Goal: Task Accomplishment & Management: Use online tool/utility

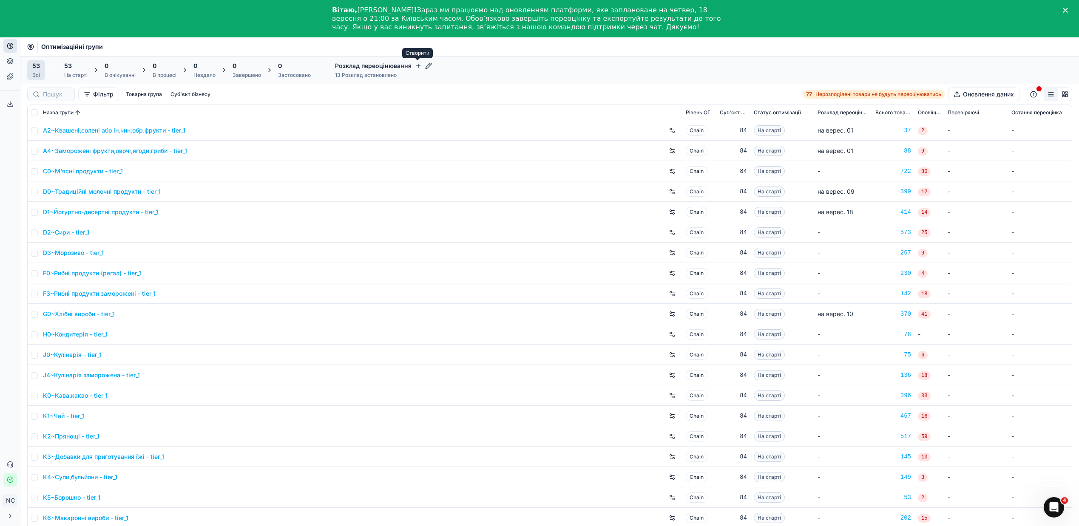
click at [417, 65] on icon "button" at bounding box center [418, 65] width 7 height 7
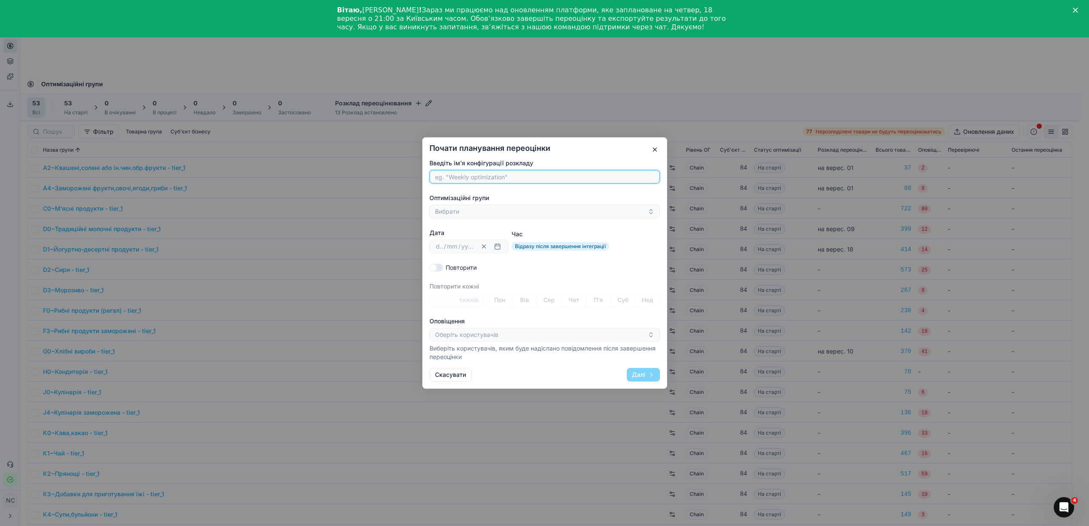
click at [468, 177] on input "Введіть ім'я конфігурації розкладу" at bounding box center [544, 176] width 223 height 13
paste input "D3~Морозиво"
click at [447, 179] on input "D3~Морозиво" at bounding box center [544, 176] width 223 height 13
type input "Морозиво"
click at [467, 211] on button "Вибрати" at bounding box center [544, 212] width 230 height 14
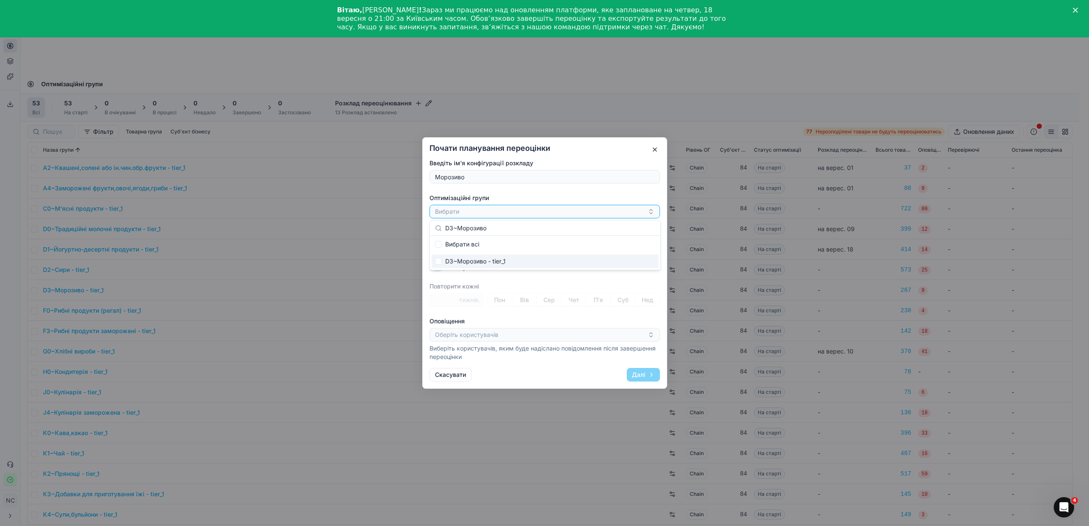
type input "D3~Морозиво"
click at [441, 260] on input "Suggestions" at bounding box center [438, 261] width 7 height 7
checkbox input "true"
click at [524, 218] on button "D3~Морозиво - tier_1" at bounding box center [544, 212] width 230 height 14
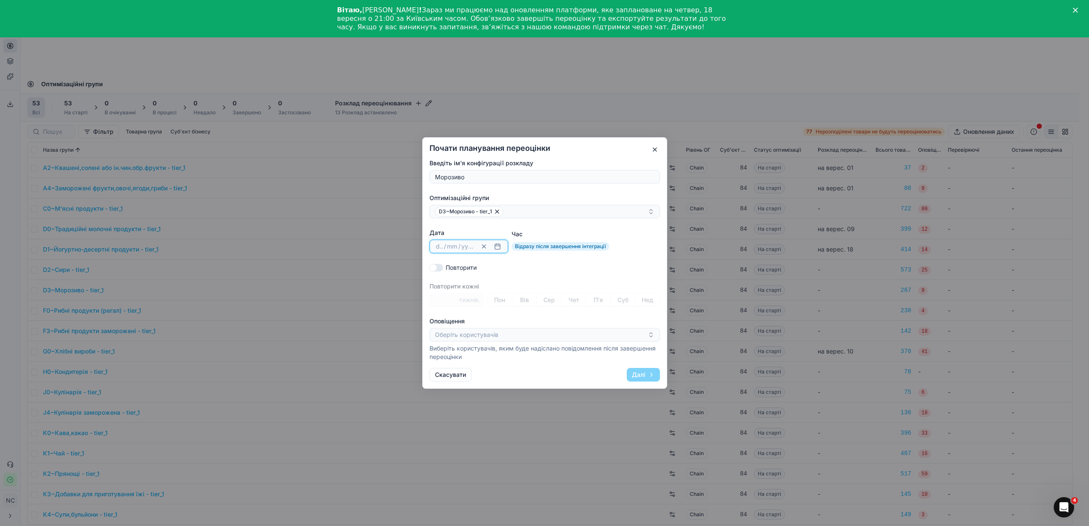
click at [500, 247] on button "button" at bounding box center [497, 246] width 10 height 10
click at [500, 335] on button "11" at bounding box center [498, 333] width 14 height 14
type input "11"
type input "09"
type input "2025"
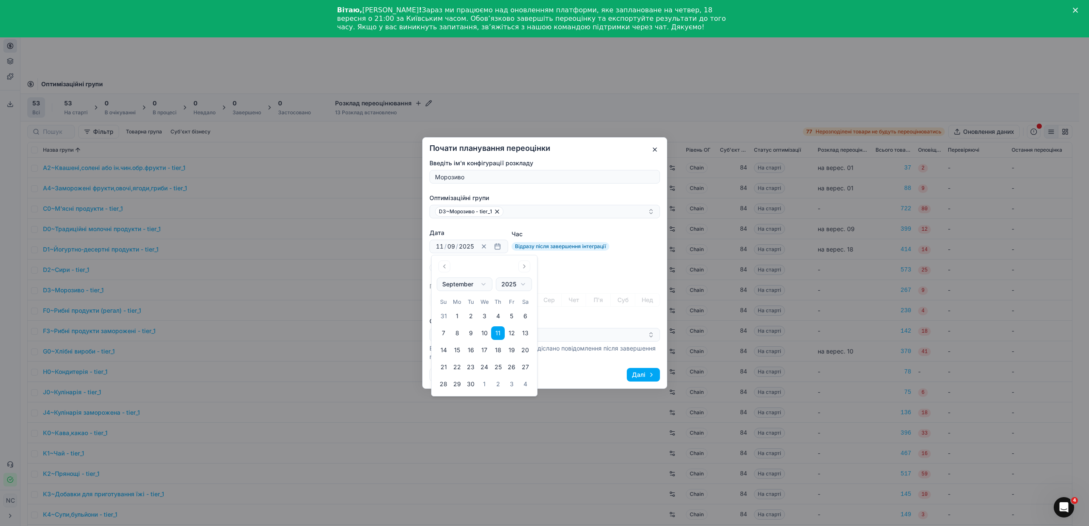
click at [576, 270] on div "Повторити" at bounding box center [544, 268] width 230 height 9
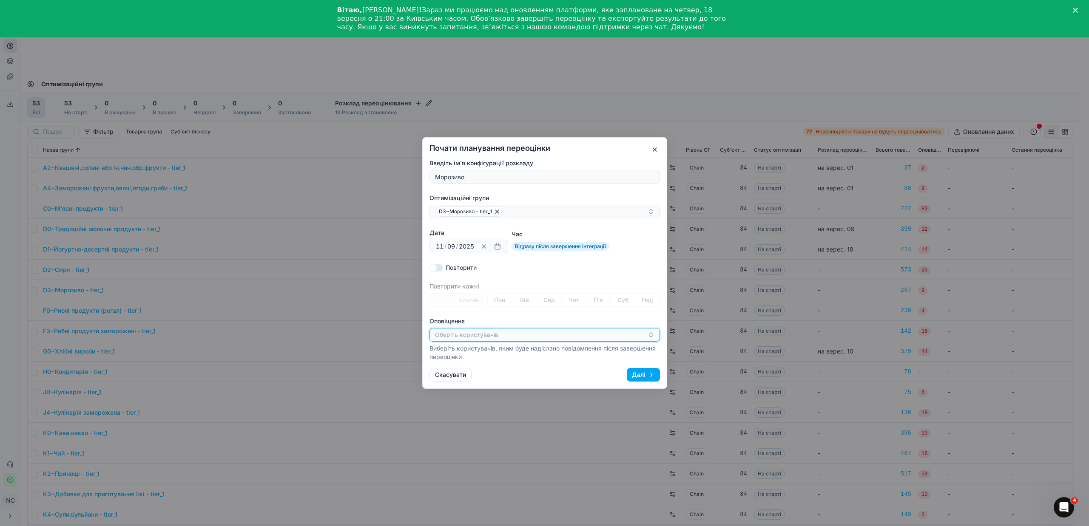
click at [651, 335] on icon "button" at bounding box center [650, 335] width 7 height 7
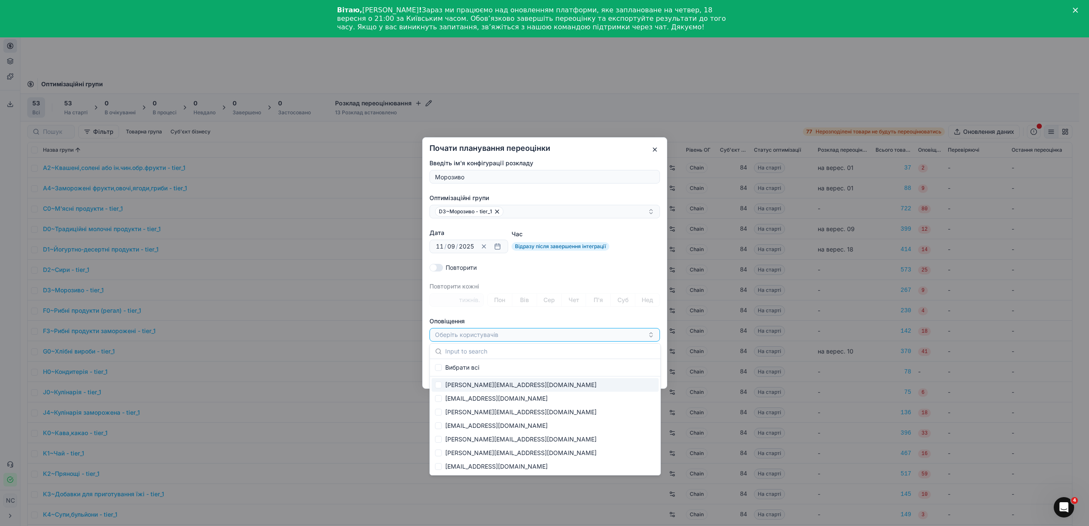
click at [508, 384] on div "[PERSON_NAME][EMAIL_ADDRESS][DOMAIN_NAME]" at bounding box center [545, 385] width 227 height 14
checkbox input "true"
click at [552, 338] on div "[PERSON_NAME][EMAIL_ADDRESS][DOMAIN_NAME]" at bounding box center [541, 335] width 213 height 10
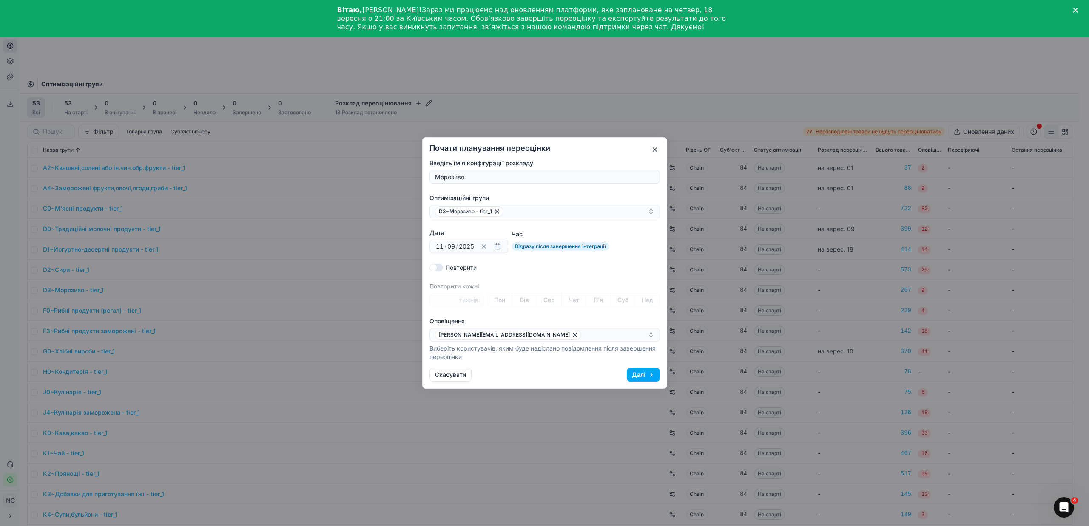
click at [638, 373] on button "Далі" at bounding box center [643, 375] width 33 height 14
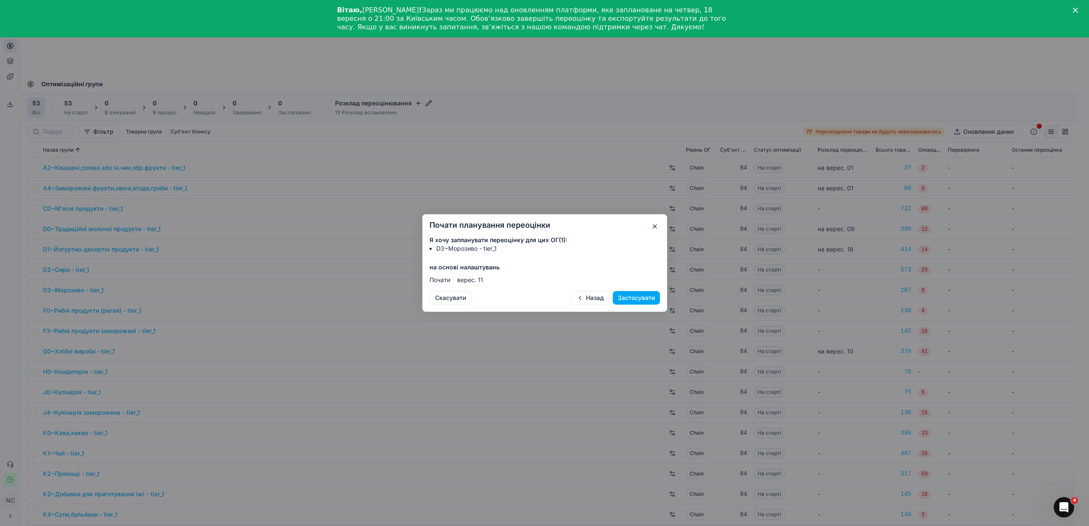
click at [639, 298] on button "Застосувати" at bounding box center [636, 298] width 47 height 14
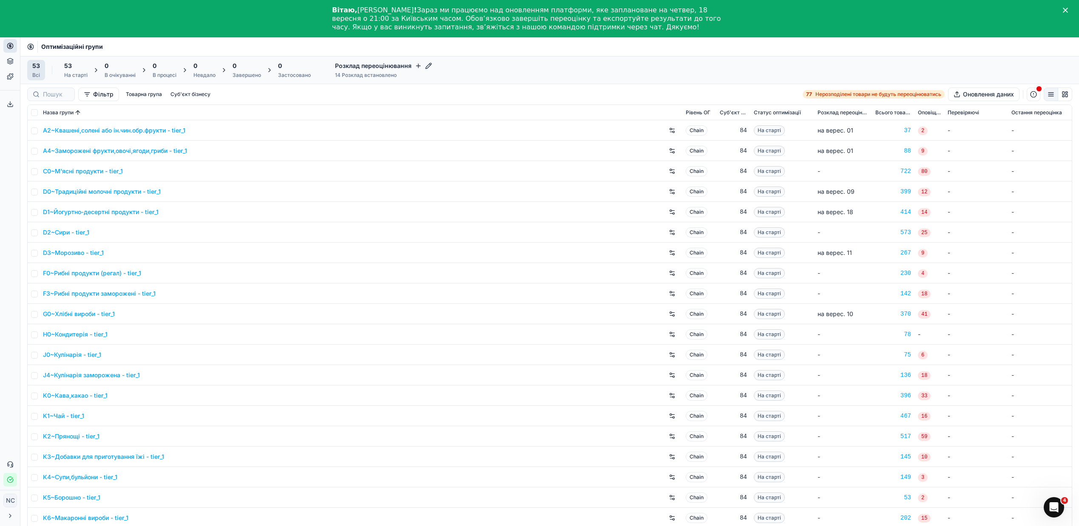
click at [416, 66] on icon "button" at bounding box center [418, 66] width 4 height 0
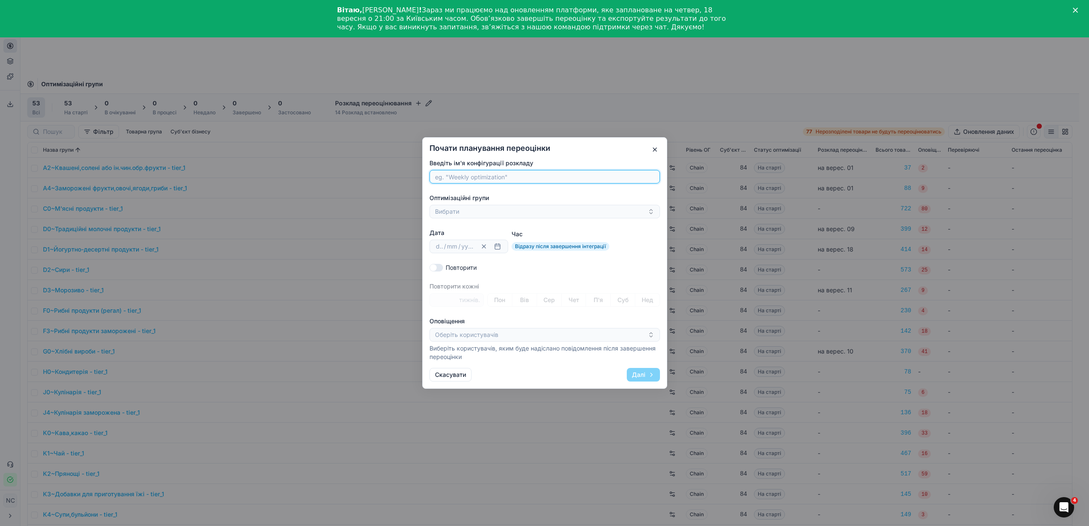
click at [487, 176] on input "Введіть ім'я конфігурації розкладу" at bounding box center [544, 176] width 223 height 13
paste input "P3~Пиво"
click at [446, 176] on input "P3~Пиво" at bounding box center [544, 176] width 223 height 13
type input "Пиво"
click at [478, 213] on button "Вибрати" at bounding box center [544, 212] width 230 height 14
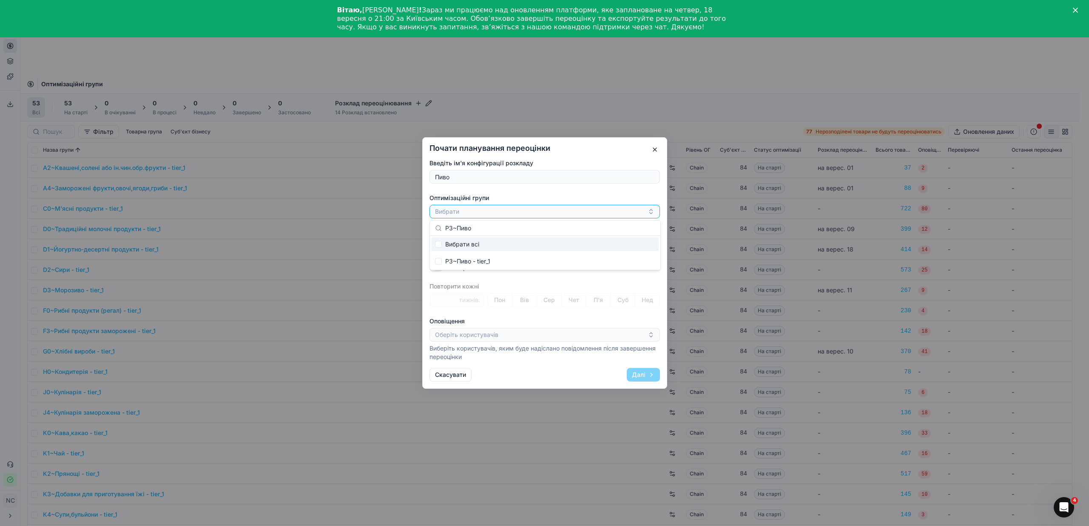
type input "P3~Пиво"
click at [440, 243] on input "Suggestions" at bounding box center [438, 244] width 7 height 7
checkbox input "true"
click at [523, 210] on div "P3~Пиво - tier_1" at bounding box center [541, 212] width 213 height 10
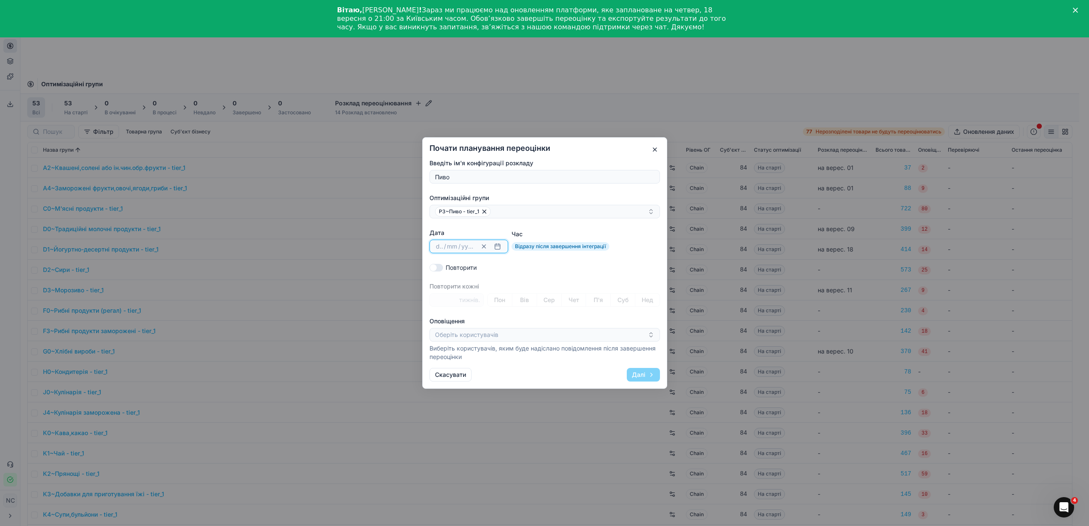
click at [500, 247] on button "button" at bounding box center [497, 246] width 10 height 10
click at [498, 332] on button "11" at bounding box center [498, 333] width 14 height 14
type input "11"
type input "09"
type input "2025"
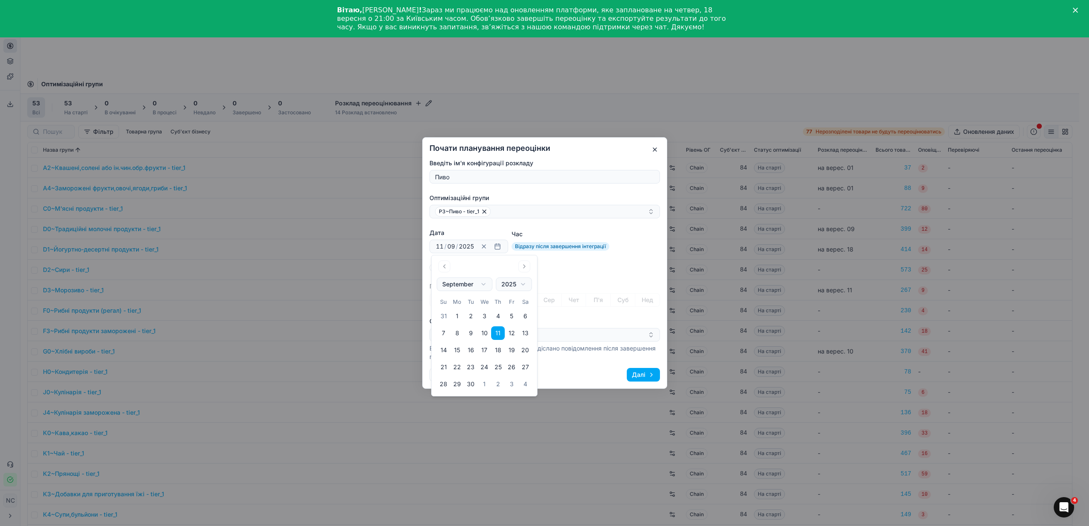
click at [562, 269] on div "Повторити" at bounding box center [544, 268] width 230 height 9
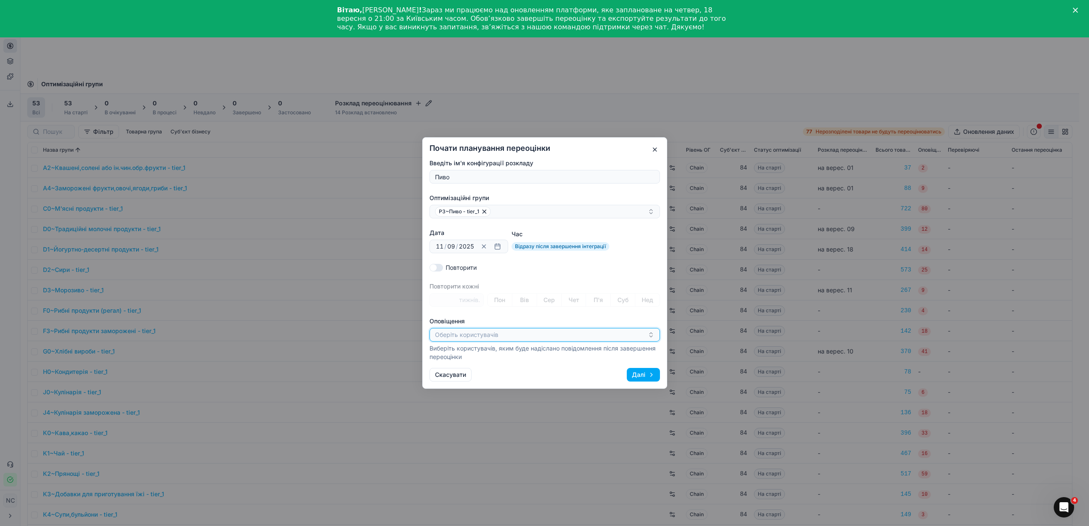
click at [649, 336] on icon "button" at bounding box center [650, 335] width 7 height 7
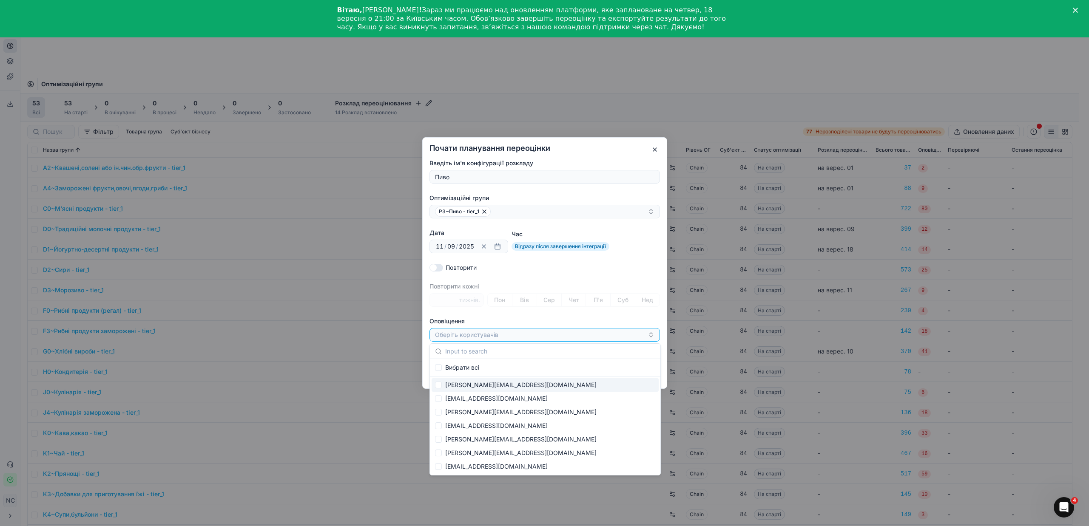
click at [474, 386] on div "[PERSON_NAME][EMAIL_ADDRESS][DOMAIN_NAME]" at bounding box center [545, 385] width 227 height 14
checkbox input "true"
click at [553, 332] on div "[PERSON_NAME][EMAIL_ADDRESS][DOMAIN_NAME]" at bounding box center [541, 335] width 213 height 10
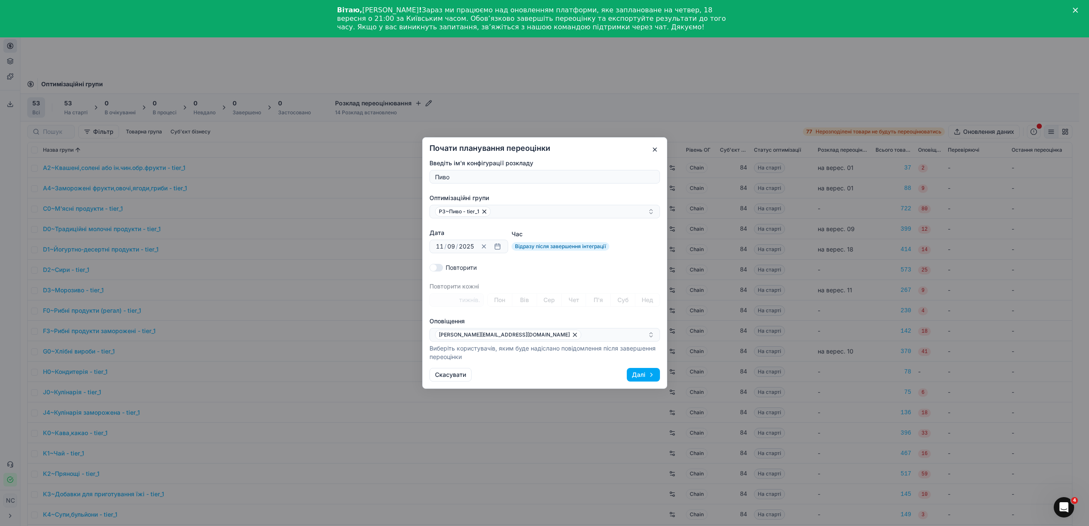
click at [637, 374] on button "Далі" at bounding box center [643, 375] width 33 height 14
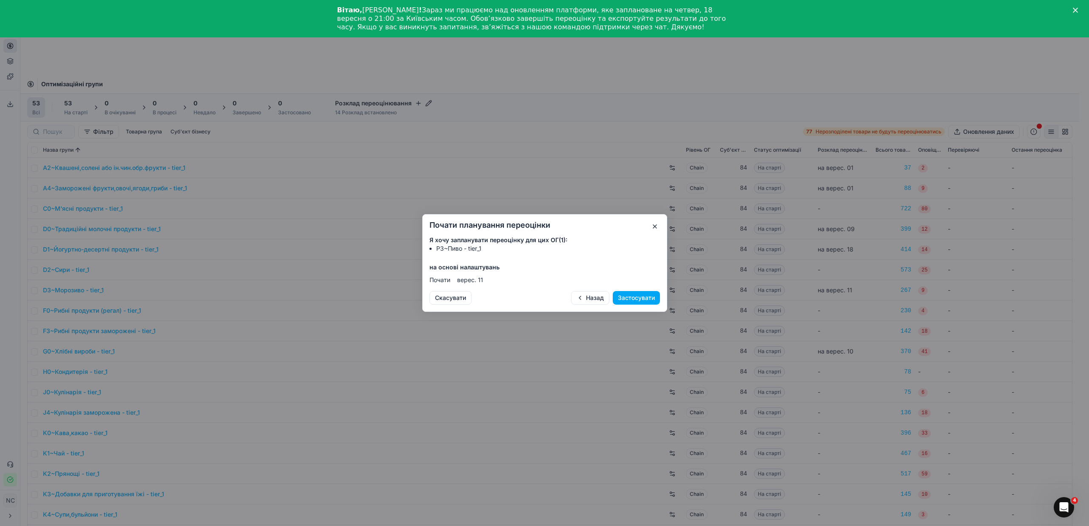
click at [637, 293] on button "Застосувати" at bounding box center [636, 298] width 47 height 14
